Goal: Task Accomplishment & Management: Manage account settings

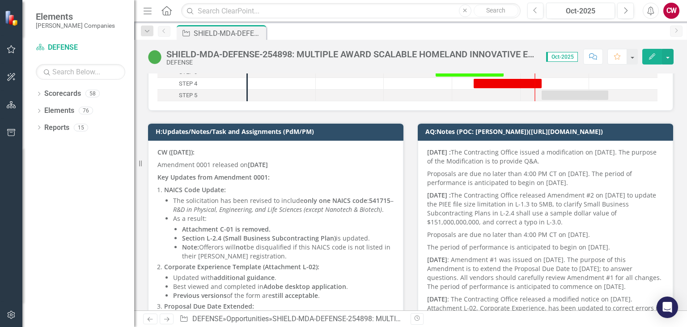
scroll to position [134, 0]
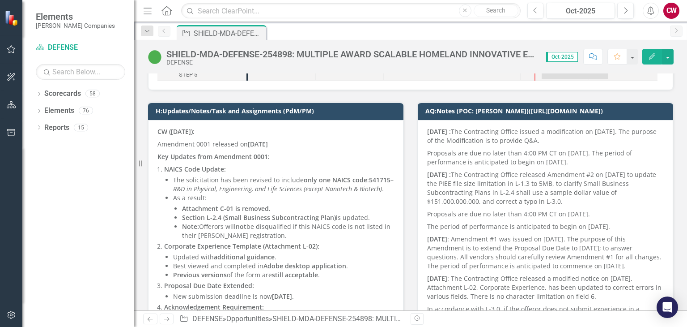
click at [245, 178] on li "The solicitation has been revised to include only one NAICS code : 541715 – R&D…" at bounding box center [283, 184] width 221 height 18
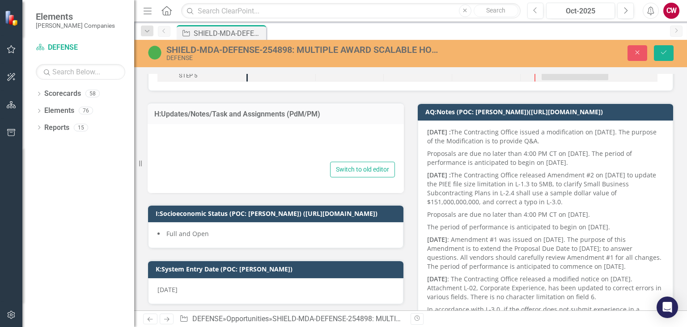
type textarea "<p><strong>CW ([DATE]):</strong></p> <p>Amendment 0001 released on <strong>[DAT…"
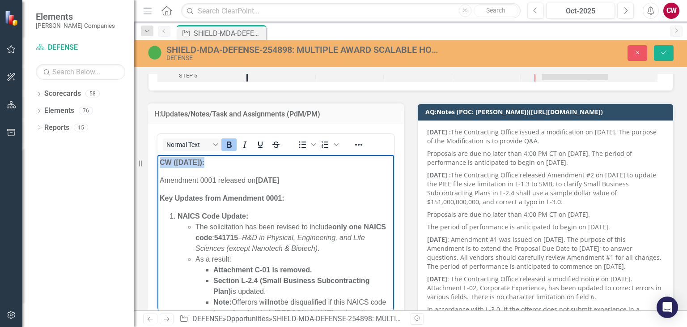
drag, startPoint x: 206, startPoint y: 161, endPoint x: 160, endPoint y: 159, distance: 45.7
click at [160, 159] on p "CW ([DATE]):" at bounding box center [276, 162] width 232 height 11
copy strong "CW ([DATE]):"
click at [160, 159] on strong "CW ([DATE]):" at bounding box center [182, 162] width 45 height 8
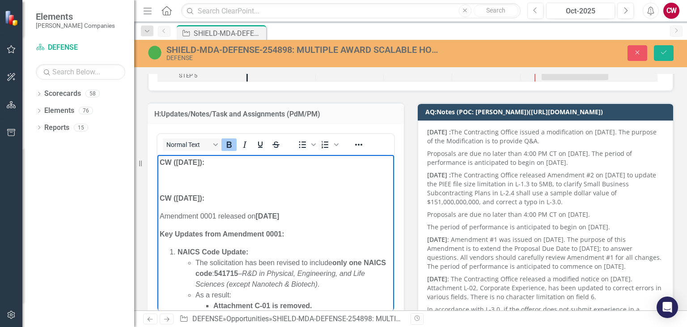
drag, startPoint x: 196, startPoint y: 161, endPoint x: 274, endPoint y: 204, distance: 89.5
click at [197, 160] on strong "CW ([DATE]):" at bounding box center [182, 162] width 45 height 8
click at [167, 180] on p "Rich Text Area. Press ALT-0 for help." at bounding box center [276, 180] width 232 height 11
drag, startPoint x: 239, startPoint y: 181, endPoint x: 156, endPoint y: 177, distance: 83.3
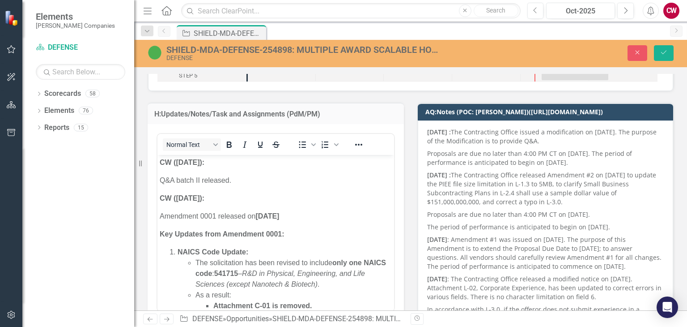
click at [118, 182] on div "Dropdown Scorecards 58 Dropdown [PERSON_NAME] Companies Dropdown ARMY ITES-3s D…" at bounding box center [78, 206] width 112 height 240
click at [662, 50] on icon "Save" at bounding box center [664, 52] width 8 height 6
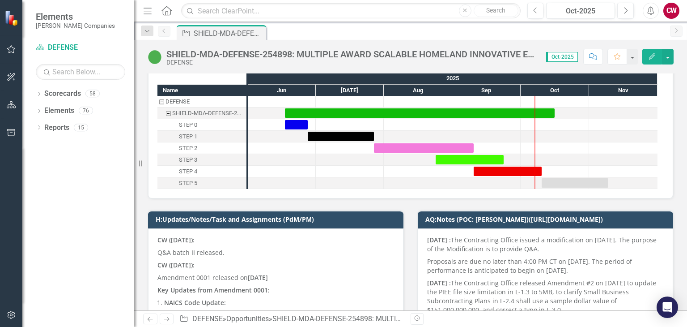
scroll to position [0, 0]
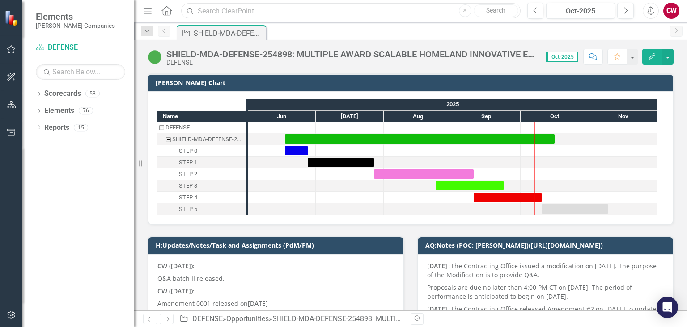
click at [197, 7] on input "text" at bounding box center [350, 11] width 339 height 16
click at [166, 12] on icon "Home" at bounding box center [167, 10] width 12 height 9
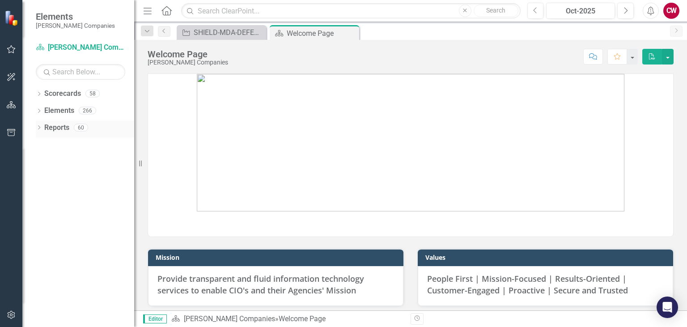
click at [42, 131] on div "Dropdown" at bounding box center [39, 129] width 6 height 8
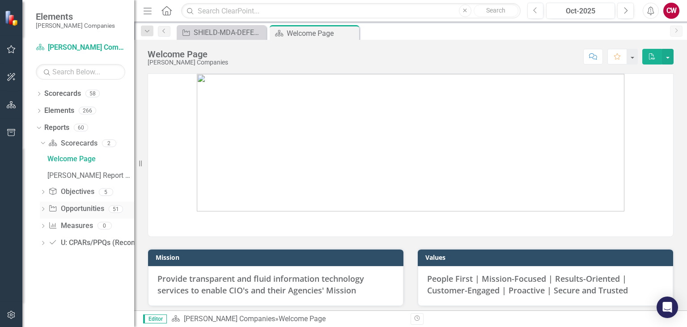
click at [73, 213] on link "Opportunity Opportunities" at bounding box center [75, 209] width 55 height 10
click at [44, 210] on icon "Dropdown" at bounding box center [43, 209] width 6 height 5
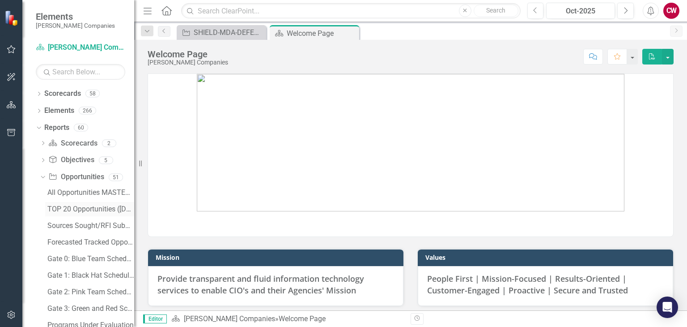
click at [65, 208] on div "TOP 20 Opportunities ([DATE] Process)" at bounding box center [90, 209] width 87 height 8
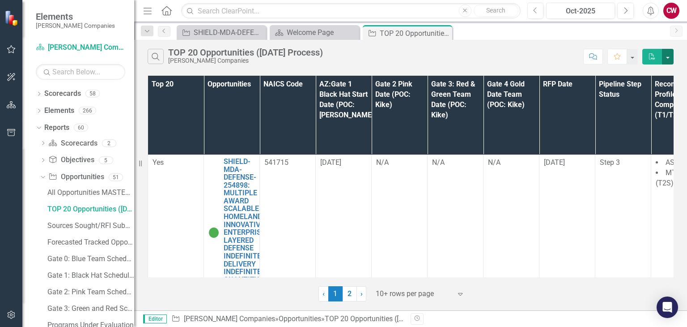
click at [667, 54] on button "button" at bounding box center [668, 57] width 12 height 16
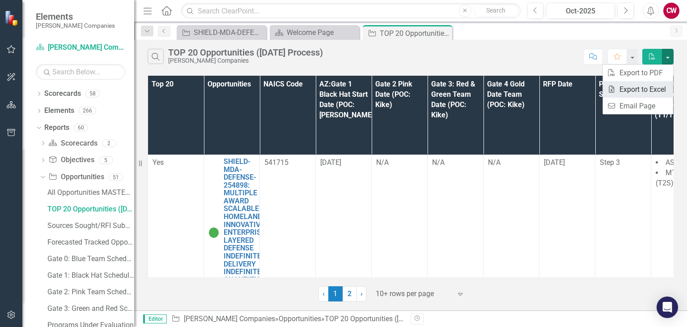
click at [640, 92] on link "Excel Export to Excel" at bounding box center [637, 89] width 71 height 17
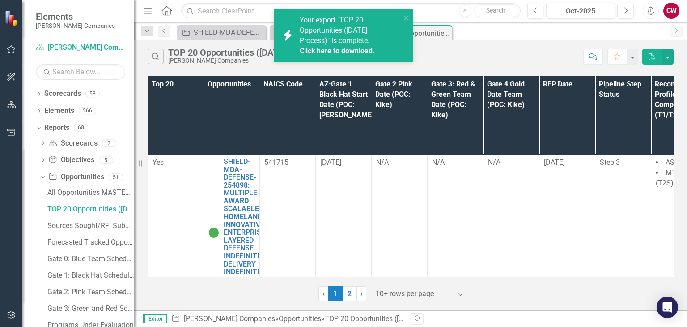
click at [453, 296] on div "10+ rows per page" at bounding box center [413, 294] width 85 height 16
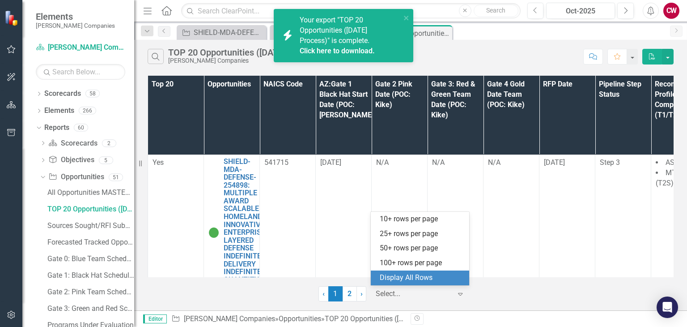
click at [409, 280] on div "Display All Rows" at bounding box center [422, 277] width 84 height 10
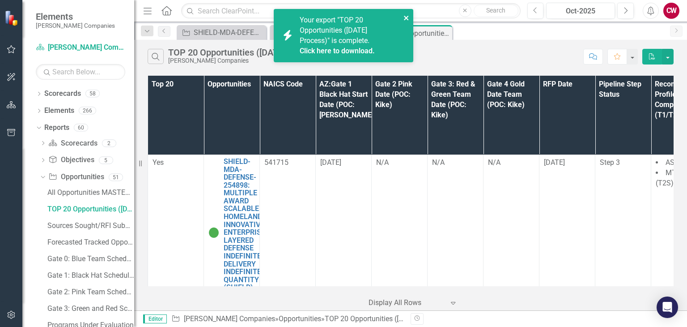
click at [407, 18] on icon "close" at bounding box center [406, 18] width 4 height 4
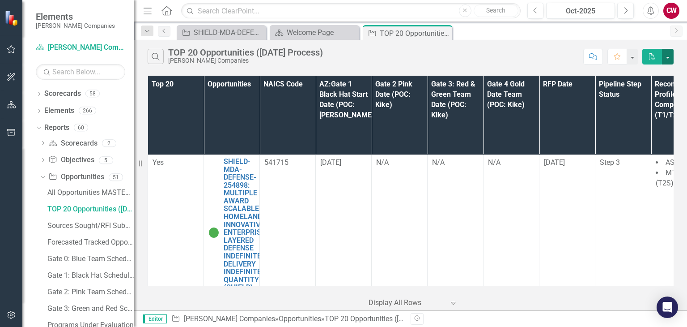
click at [667, 59] on button "button" at bounding box center [668, 57] width 12 height 16
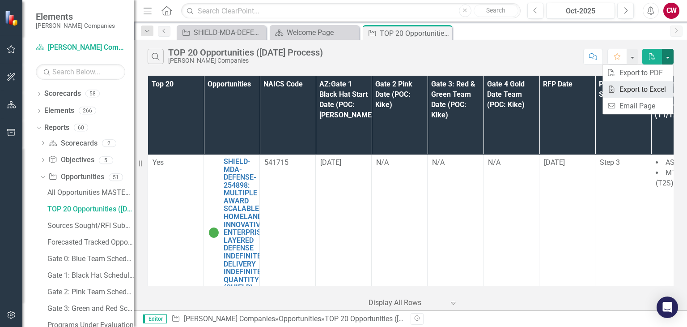
click at [633, 90] on link "Excel Export to Excel" at bounding box center [637, 89] width 71 height 17
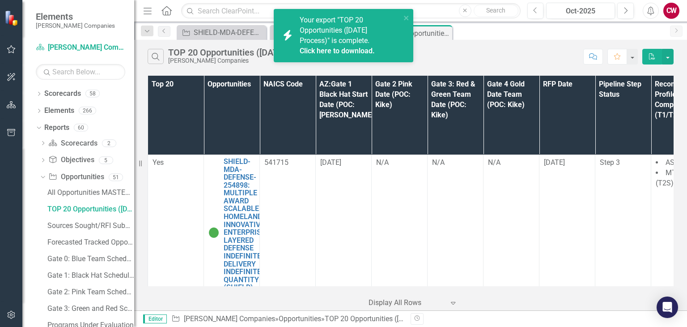
click at [327, 50] on link "Click here to download." at bounding box center [337, 51] width 75 height 8
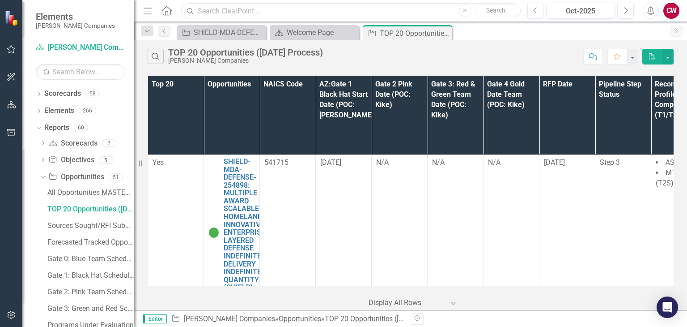
click at [244, 15] on input "text" at bounding box center [350, 11] width 339 height 16
paste input "FPMSS-[GEOGRAPHIC_DATA]-SEAPORT-242467: (FINANCIAL AND PROGRAM MANAGEMENT SUPPO…"
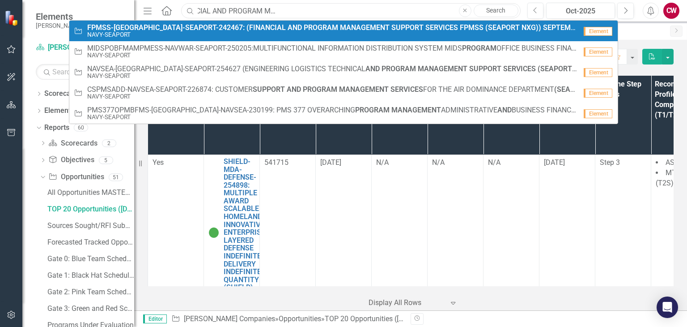
type input "FPMSS-[GEOGRAPHIC_DATA]-SEAPORT-242467: (FINANCIAL AND PROGRAM MANAGEMENT SUPPO…"
click at [231, 33] on small "NAVY-SEAPORT" at bounding box center [332, 34] width 490 height 7
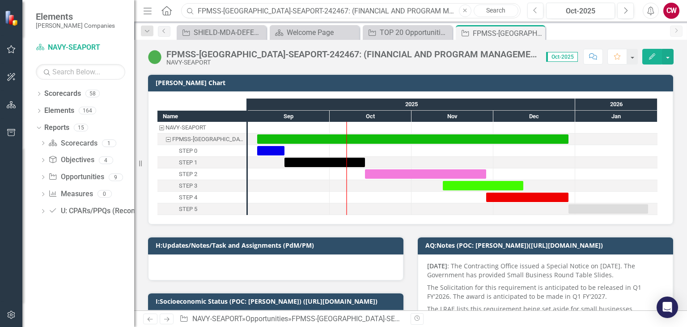
click at [271, 6] on input "FPMSS-[GEOGRAPHIC_DATA]-SEAPORT-242467: (FINANCIAL AND PROGRAM MANAGEMENT SUPPO…" at bounding box center [350, 11] width 339 height 16
paste input "FCFDTA-NAVY-SEAPORT-255372: FORCE COMBATIVES AND FORCE DEVELOPMENT TRAINING ANA…"
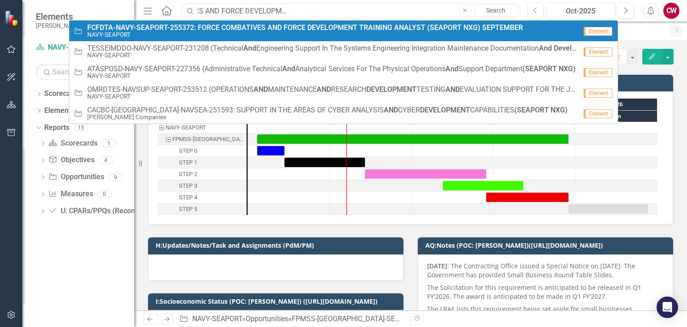
type input "FCFDTA-NAVY-SEAPORT-255372: FORCE COMBATIVES AND FORCE DEVELOPMENT TRAINING ANA…"
click at [226, 37] on small "NAVY-SEAPORT" at bounding box center [305, 34] width 436 height 7
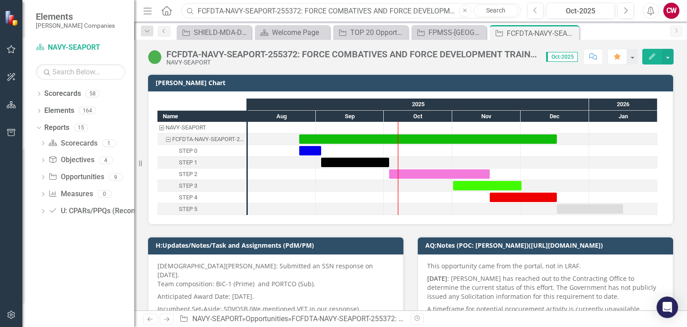
click at [256, 14] on input "FCFDTA-NAVY-SEAPORT-255372: FORCE COMBATIVES AND FORCE DEVELOPMENT TRAINING ANA…" at bounding box center [350, 11] width 339 height 16
paste input "CSPMSADD-NAVSEA-SEAPORT-226874: CUSTOMER SUPPORT AND PROGRAM MANAGEMENT SERVICE…"
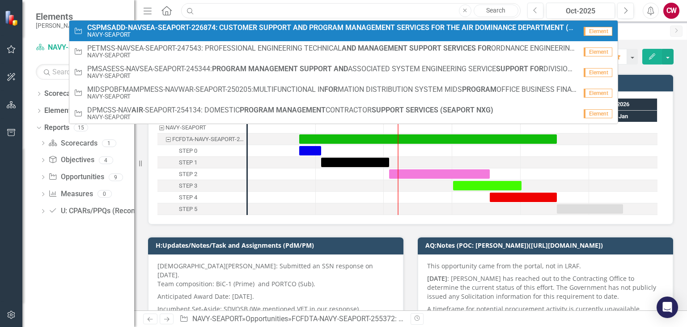
type input "CSPMSADD-NAVSEA-SEAPORT-226874: CUSTOMER SUPPORT AND PROGRAM MANAGEMENT SERVICE…"
click at [185, 32] on small "NAVY-SEAPORT" at bounding box center [332, 34] width 490 height 7
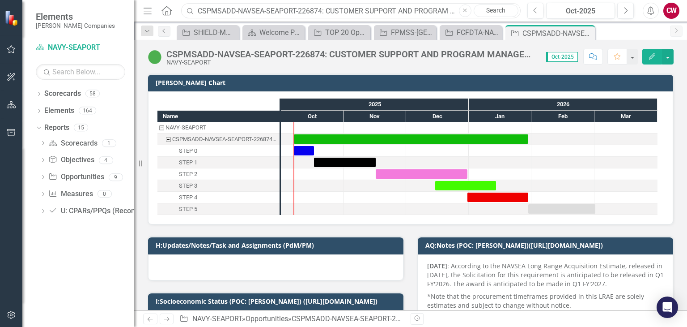
click at [291, 13] on input "CSPMSADD-NAVSEA-SEAPORT-226874: CUSTOMER SUPPORT AND PROGRAM MANAGEMENT SERVICE…" at bounding box center [350, 11] width 339 height 16
paste input "CODE34SPNCETS-NAVSEA-245700: CODE 34 SERVICES PROCUREMENT NUWCDIVNPT COMMUNICAT…"
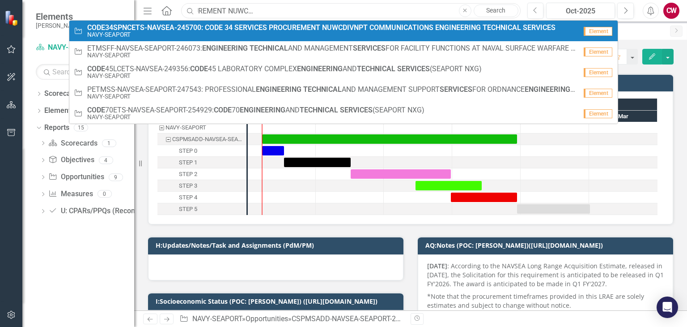
type input "CODE34SPNCETS-NAVSEA-245700: CODE 34 SERVICES PROCUREMENT NUWCDIVNPT COMMUNICAT…"
click at [234, 32] on small "NAVY-SEAPORT" at bounding box center [321, 34] width 468 height 7
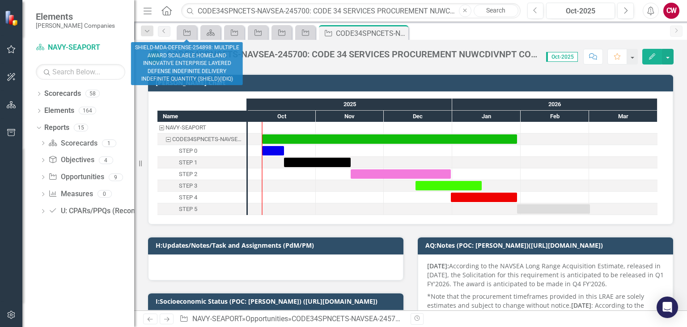
click at [105, 260] on div "Dropdown Scorecards 58 Dropdown [PERSON_NAME] Companies Dropdown ARMY ITES-3s D…" at bounding box center [78, 206] width 112 height 240
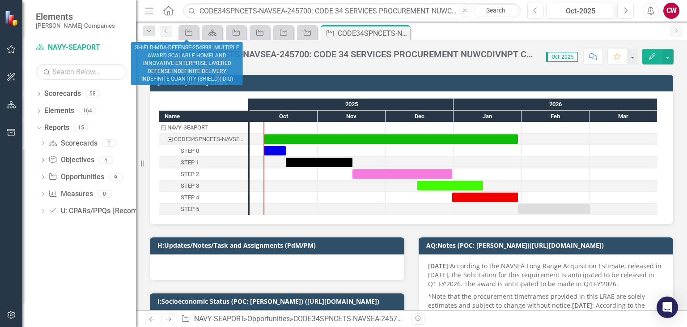
click at [136, 157] on div "Resize" at bounding box center [139, 163] width 7 height 327
click at [111, 278] on div "Dropdown Scorecards 58 Dropdown [PERSON_NAME] Companies Dropdown ARMY ITES-3s D…" at bounding box center [79, 206] width 114 height 240
